Goal: Task Accomplishment & Management: Manage account settings

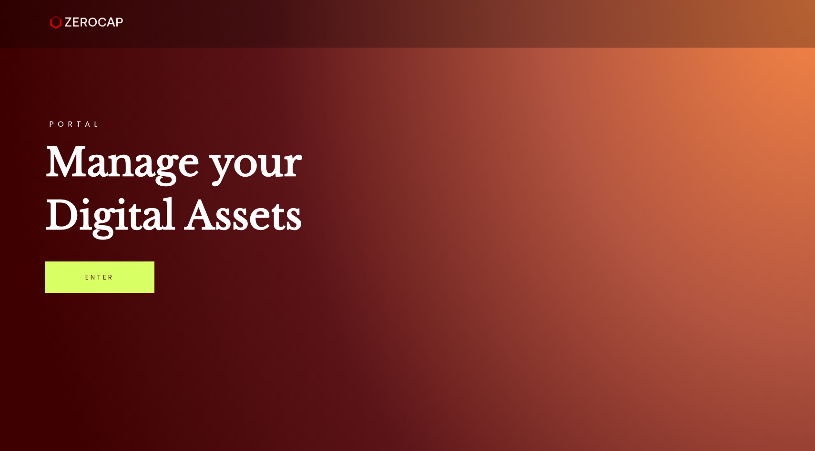
click at [117, 296] on div "PORTAL Manage your Digital Assets Enter" at bounding box center [407, 225] width 815 height 451
click at [117, 286] on link "Enter" at bounding box center [99, 277] width 109 height 31
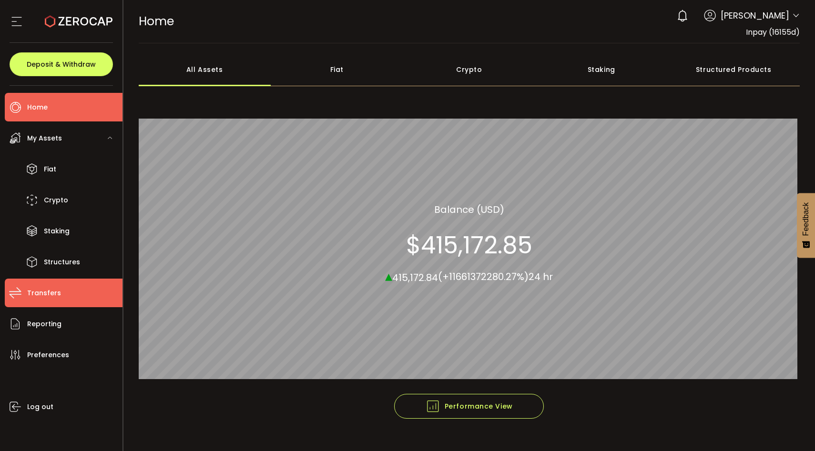
click at [36, 299] on span "Transfers" at bounding box center [44, 293] width 34 height 14
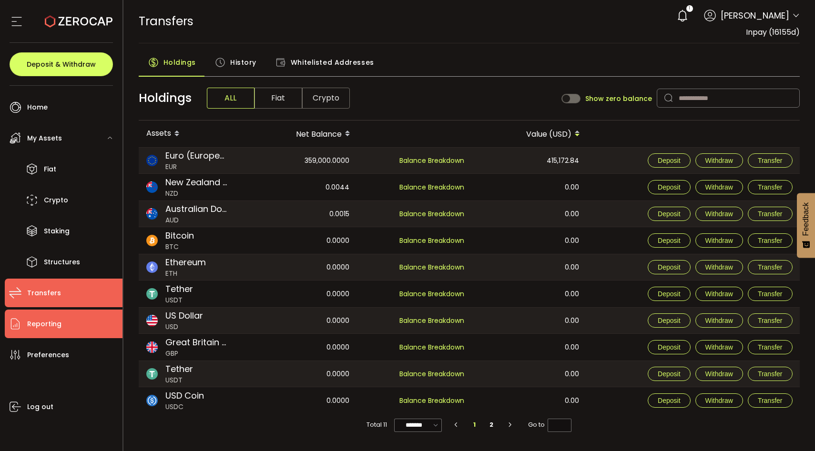
click at [70, 317] on li "Reporting" at bounding box center [64, 324] width 118 height 29
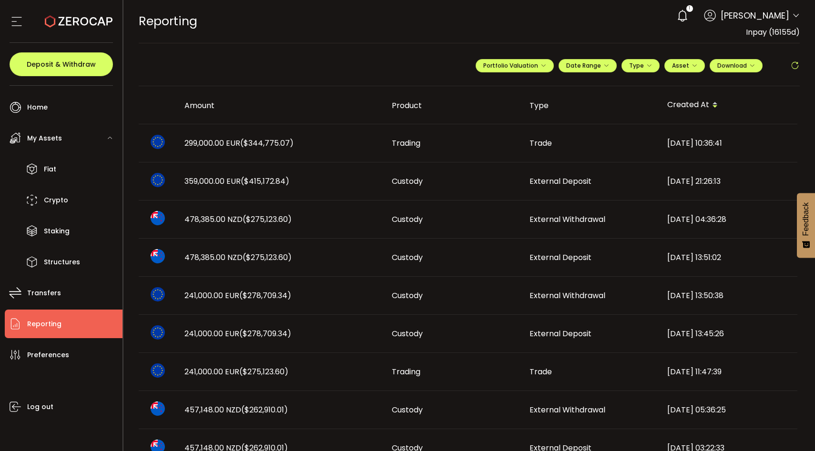
click at [770, 57] on div "**********" at bounding box center [638, 69] width 324 height 29
click at [756, 62] on button "Download" at bounding box center [736, 65] width 53 height 13
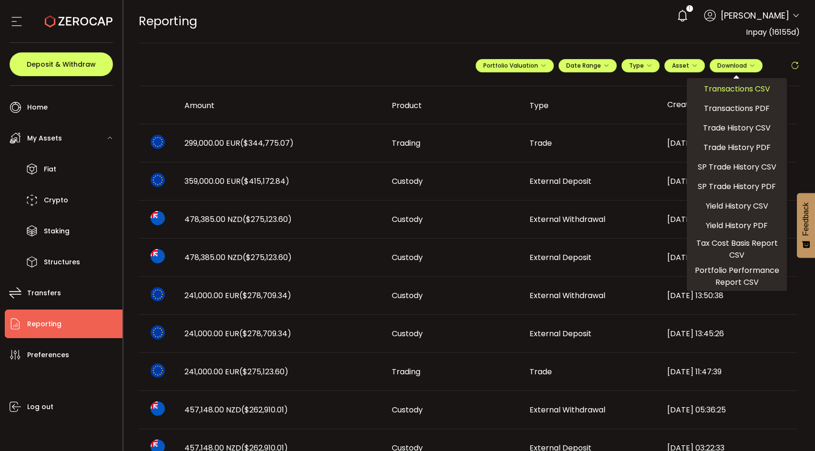
click at [738, 90] on span "Transactions CSV" at bounding box center [737, 89] width 66 height 12
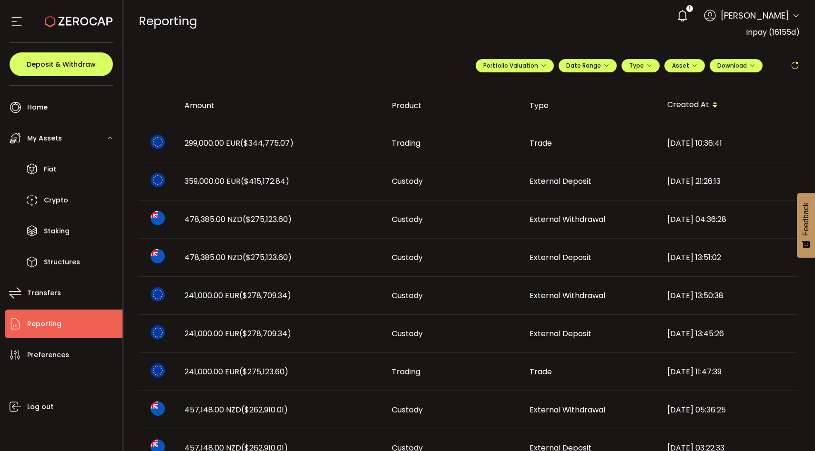
click at [308, 222] on div "478,385.00 NZD ($275,123.60)" at bounding box center [280, 219] width 207 height 11
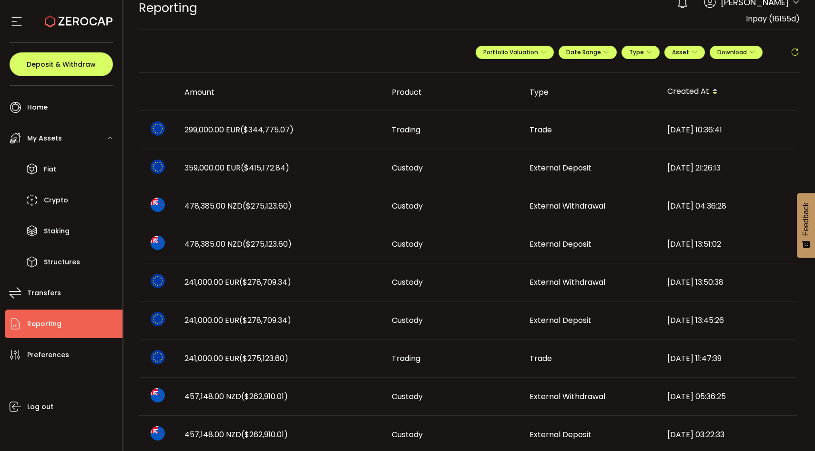
scroll to position [15, 0]
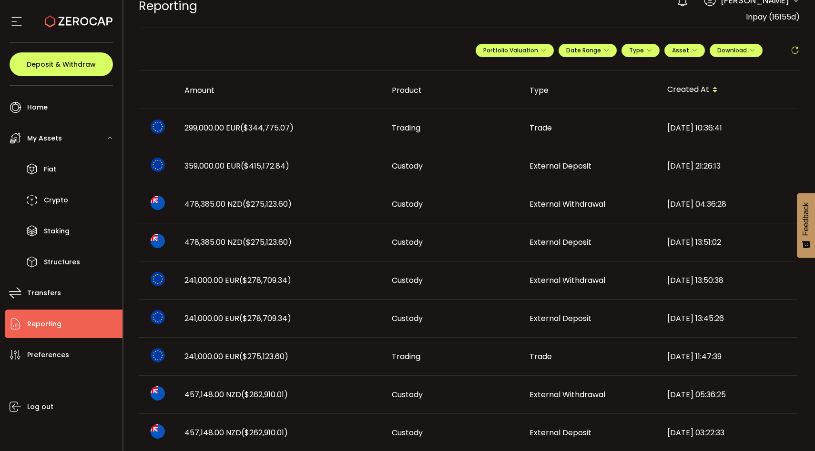
click at [306, 255] on td "478,385.00 NZD ($275,123.60)" at bounding box center [280, 243] width 207 height 38
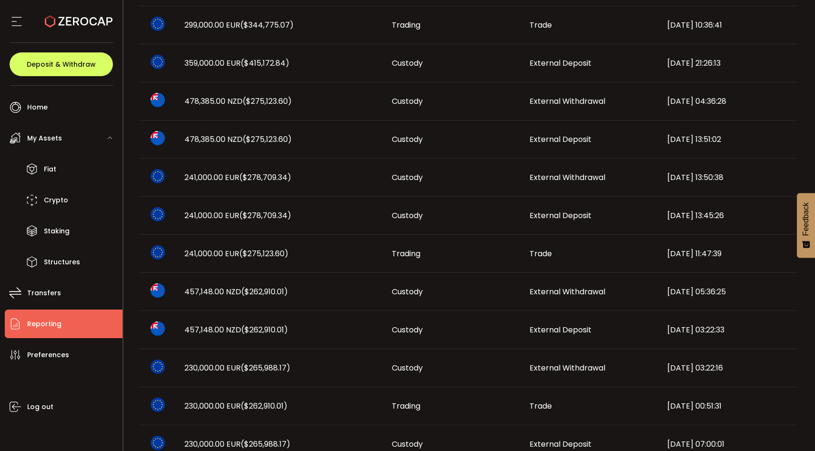
scroll to position [133, 0]
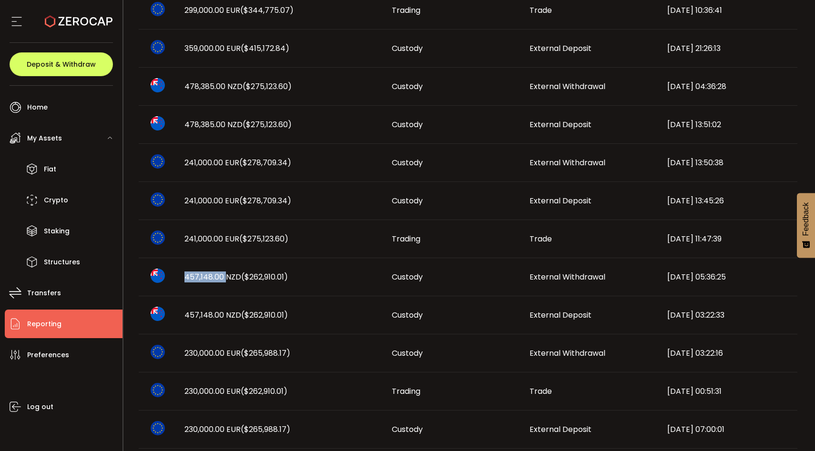
drag, startPoint x: 185, startPoint y: 279, endPoint x: 225, endPoint y: 279, distance: 39.1
click at [225, 279] on span "457,148.00 NZD ($262,910.01)" at bounding box center [235, 277] width 103 height 11
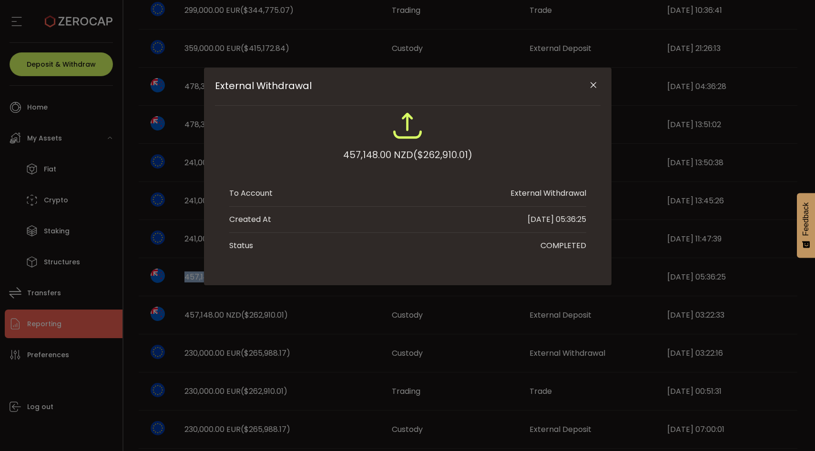
click at [592, 85] on icon "Close" at bounding box center [594, 86] width 10 height 10
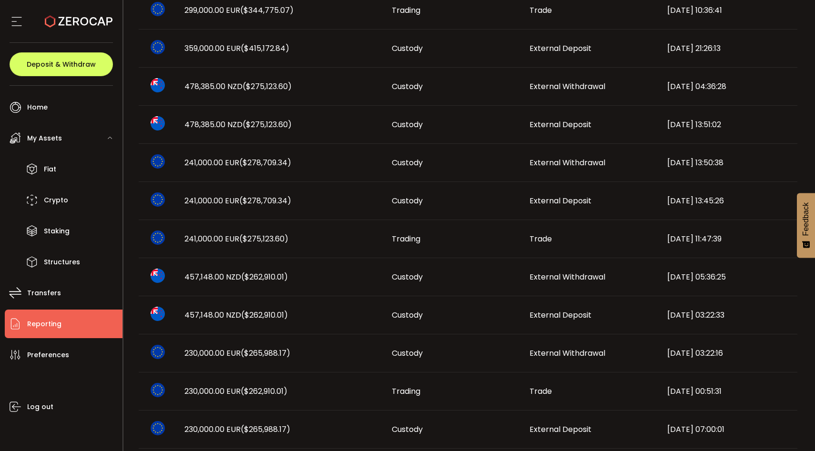
click at [187, 276] on span "457,148.00 NZD ($262,910.01)" at bounding box center [235, 277] width 103 height 11
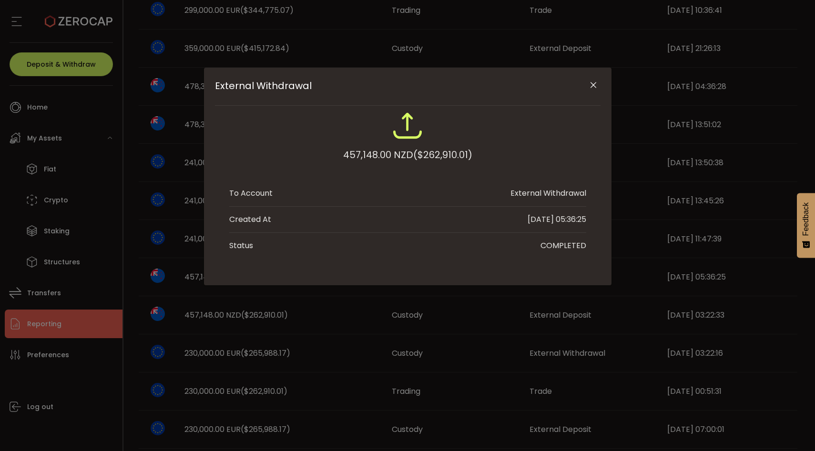
click at [194, 277] on div "External Withdrawal 457,148.00 NZD ($262,910.01) To Account External Withdrawal…" at bounding box center [407, 225] width 815 height 451
click at [208, 284] on div "External Withdrawal 457,148.00 NZD ($262,910.01) To Account External Withdrawal…" at bounding box center [408, 177] width 408 height 218
click at [207, 268] on div "External Withdrawal 457,148.00 NZD ($262,910.01) To Account External Withdrawal…" at bounding box center [408, 177] width 408 height 218
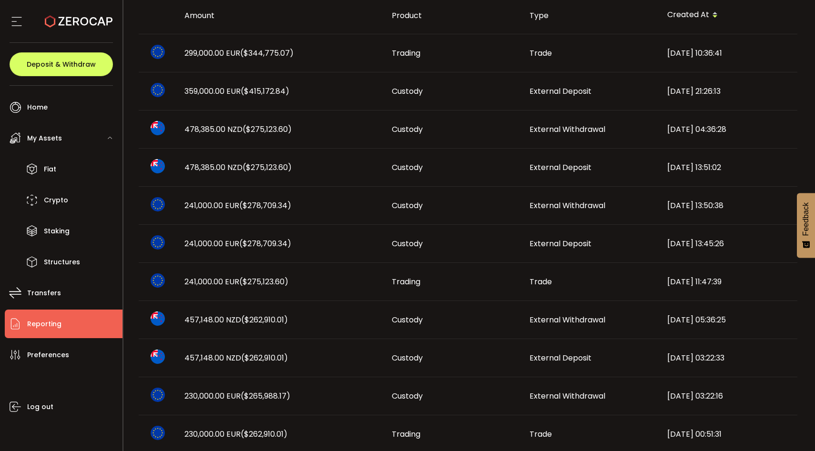
scroll to position [89, 0]
click at [274, 133] on span "($275,123.60)" at bounding box center [267, 130] width 49 height 11
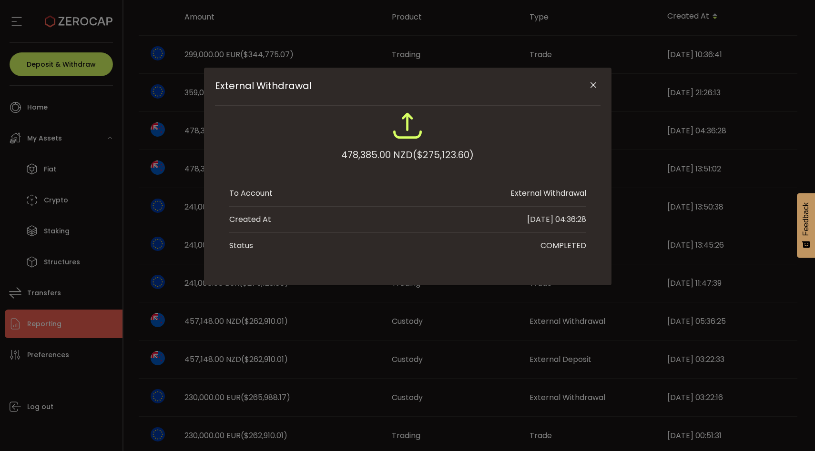
click at [636, 175] on div "External Withdrawal 478,385.00 NZD ($275,123.60) To Account External Withdrawal…" at bounding box center [407, 225] width 815 height 451
click at [595, 82] on icon "Close" at bounding box center [594, 86] width 10 height 10
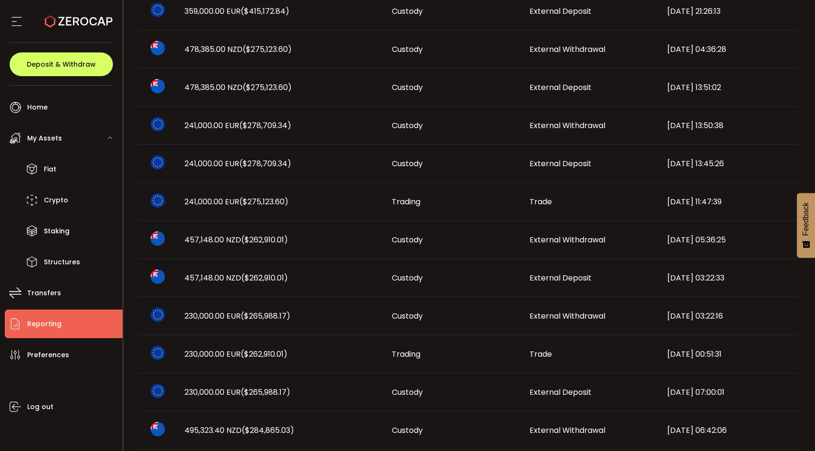
scroll to position [174, 0]
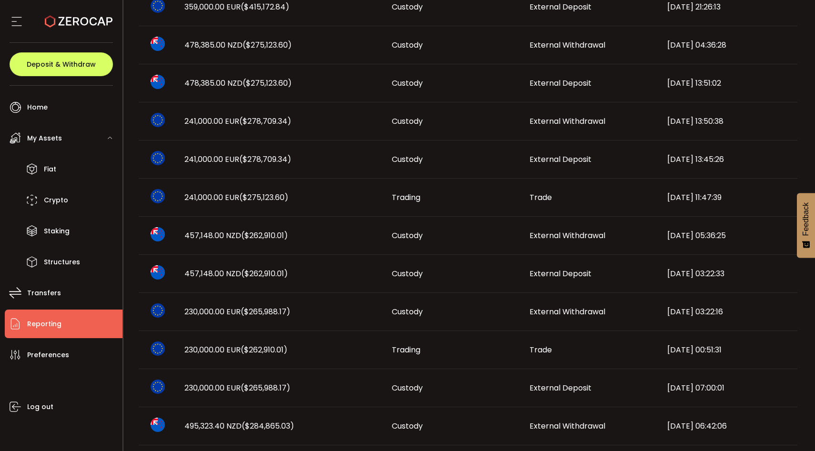
click at [327, 204] on td "241,000.00 EUR ($275,123.60)" at bounding box center [280, 198] width 207 height 38
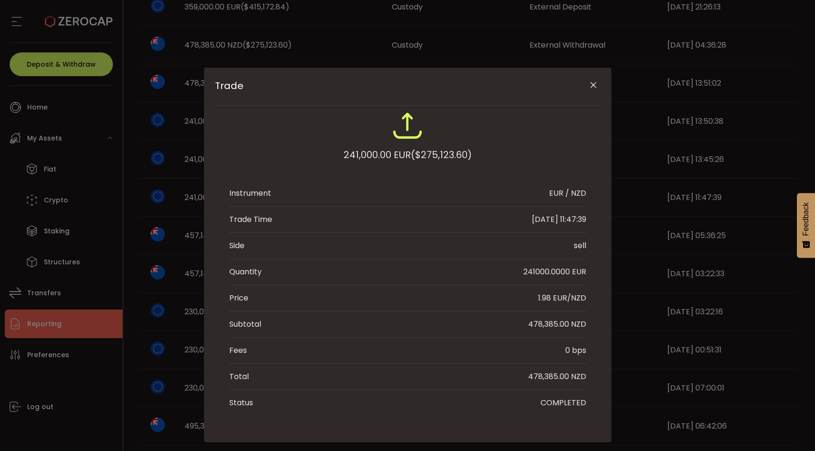
click at [629, 330] on div "Trade 241,000.00 EUR ($275,123.60) Instrument EUR / NZD Trade Time [DATE] 11:47…" at bounding box center [407, 225] width 815 height 451
click at [593, 88] on icon "Close" at bounding box center [594, 86] width 10 height 10
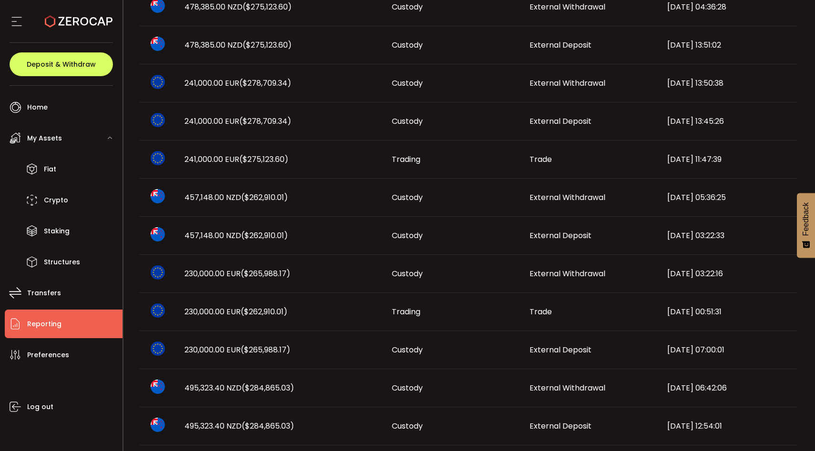
scroll to position [223, 0]
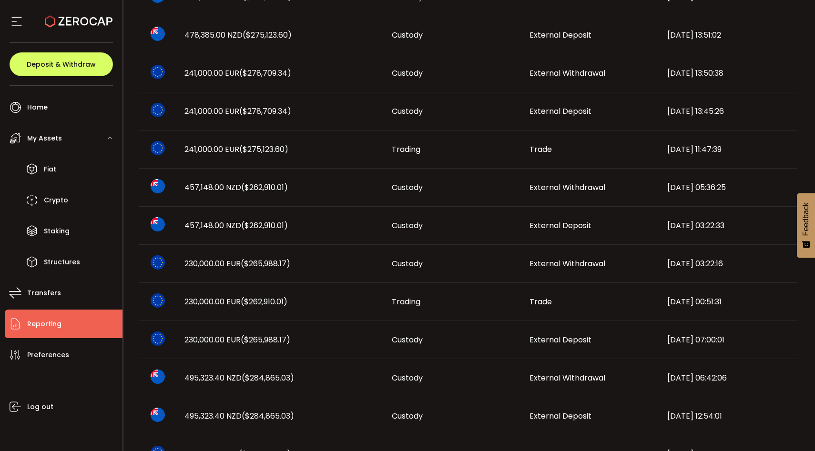
click at [356, 344] on div "230,000.00 EUR ($265,988.17)" at bounding box center [280, 340] width 207 height 11
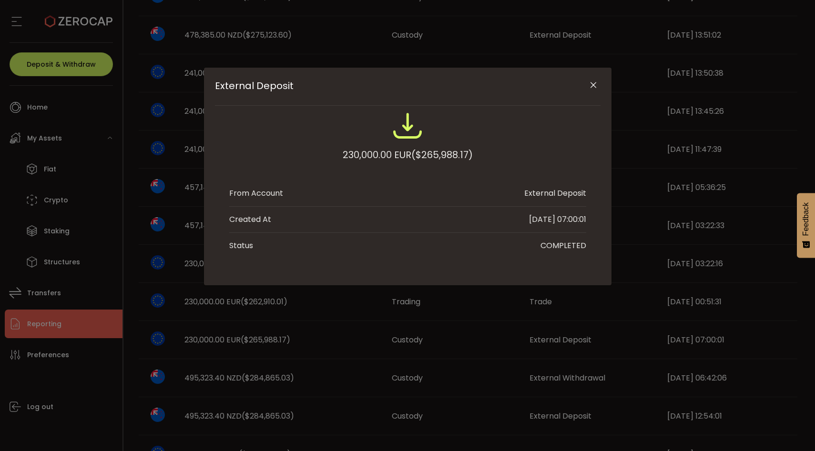
click at [355, 318] on div "External Deposit 230,000.00 EUR ($265,988.17) From Account External Deposit Cre…" at bounding box center [407, 225] width 815 height 451
click at [589, 94] on div "External Deposit" at bounding box center [408, 87] width 386 height 38
click at [590, 84] on icon "Close" at bounding box center [594, 86] width 10 height 10
